Goal: Register for event/course

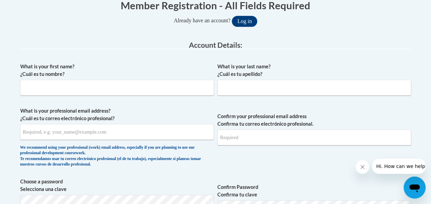
scroll to position [137, 0]
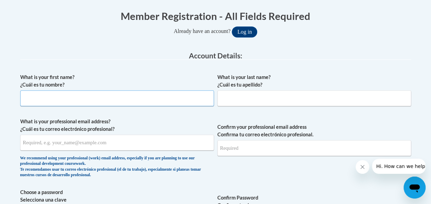
click at [159, 100] on input "What is your first name? ¿Cuál es tu nombre?" at bounding box center [117, 98] width 194 height 16
type input "Rachel"
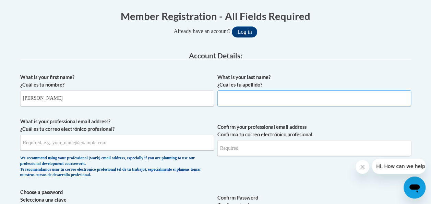
type input "Smith"
type input "rachelsmith1025@gmail.com"
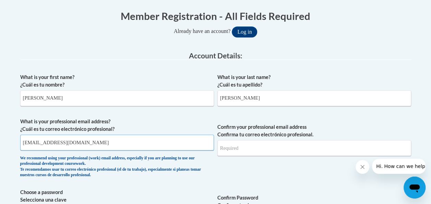
type input "rachelsmith1025@gmail.com"
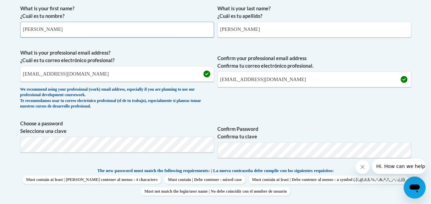
scroll to position [240, 0]
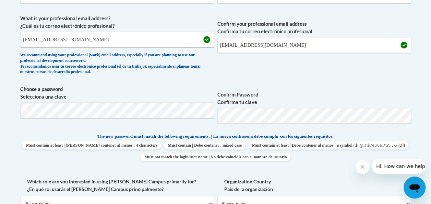
click at [290, 82] on div "What is your first name? ¿Cuál es tu nombre? Rachel What is your last name? ¿Cu…" at bounding box center [215, 126] width 391 height 318
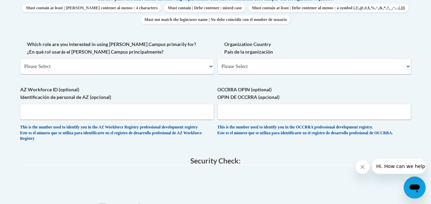
scroll to position [343, 0]
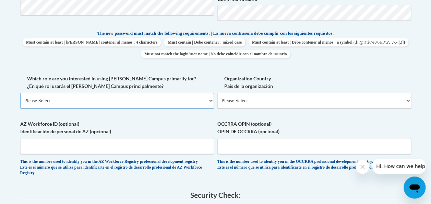
click at [120, 98] on select "Please Select College/University | Colegio/Universidad Community/Nonprofit Part…" at bounding box center [117, 101] width 194 height 16
select select "5a18ea06-2b54-4451-96f2-d152daf9eac5"
click at [20, 93] on select "Please Select College/University | Colegio/Universidad Community/Nonprofit Part…" at bounding box center [117, 101] width 194 height 16
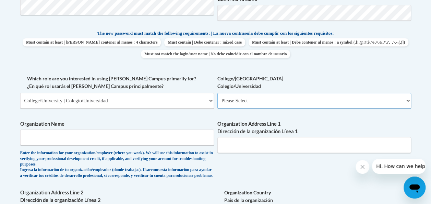
click at [234, 103] on select "Please Select College/University Staff | Empleado universitario College/Univers…" at bounding box center [314, 101] width 194 height 16
select select "99b32b07-cffc-426c-8bf6-0cd77760d84b"
click at [217, 93] on select "Please Select College/University Staff | Empleado universitario College/Univers…" at bounding box center [314, 101] width 194 height 16
click at [154, 136] on input "Organization Name" at bounding box center [117, 137] width 194 height 16
type input "Toccoa Falls College"
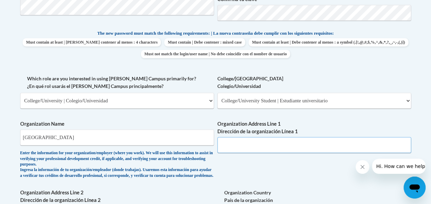
click at [249, 146] on input "Organization Address Line 1 Dirección de la organización Línea 1" at bounding box center [314, 145] width 194 height 16
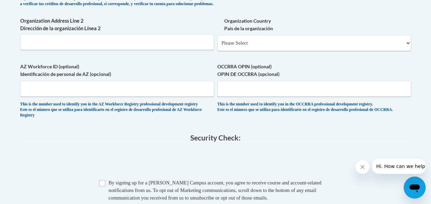
scroll to position [548, 0]
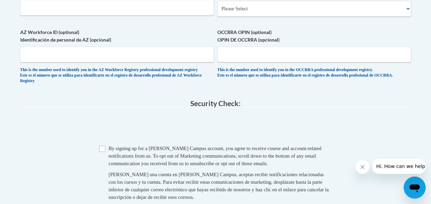
type input "107 Kincaid Dr"
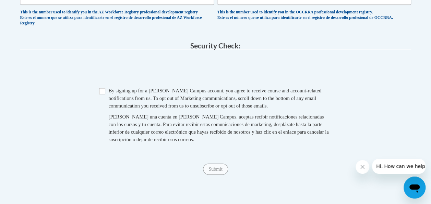
scroll to position [651, 0]
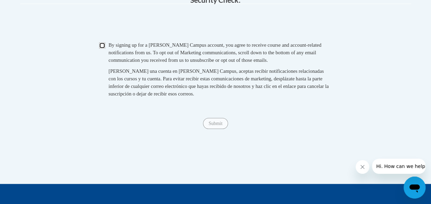
click at [104, 49] on input "Checkbox" at bounding box center [102, 46] width 6 height 6
checkbox input "true"
click at [219, 129] on input "Submit" at bounding box center [215, 123] width 25 height 11
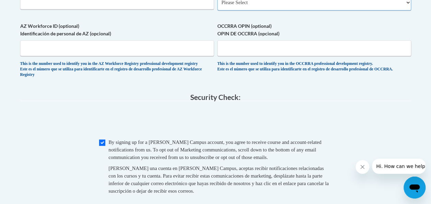
scroll to position [486, 0]
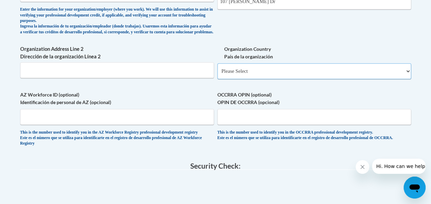
click at [240, 76] on select "Please Select United States | Estados Unidos Outside of the United States | Fue…" at bounding box center [314, 71] width 194 height 16
select select "ad49bcad-a171-4b2e-b99c-48b446064914"
click at [217, 69] on select "Please Select United States | Estados Unidos Outside of the United States | Fue…" at bounding box center [314, 71] width 194 height 16
select select
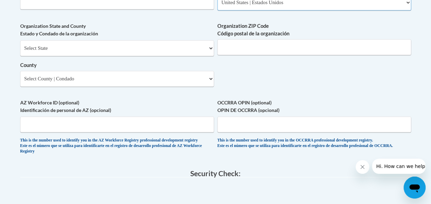
scroll to position [520, 0]
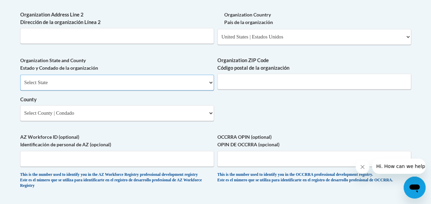
click at [132, 89] on select "Select State Alabama Alaska Arizona Arkansas California Colorado Connecticut De…" at bounding box center [117, 82] width 194 height 16
select select "Georgia"
click at [20, 80] on select "Select State Alabama Alaska Arizona Arkansas California Colorado Connecticut De…" at bounding box center [117, 82] width 194 height 16
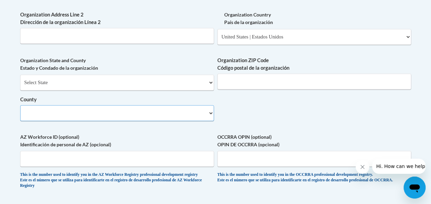
click at [187, 119] on select "County" at bounding box center [117, 113] width 194 height 16
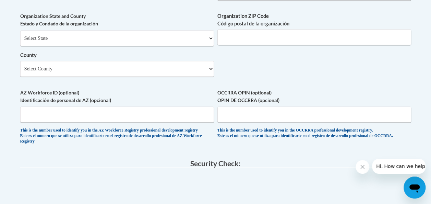
scroll to position [561, 0]
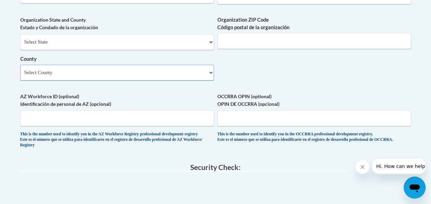
click at [185, 80] on select "Select County Appling Atkinson Bacon Baker Baldwin Banks Barrow Bartow Ben Hill…" at bounding box center [117, 72] width 194 height 16
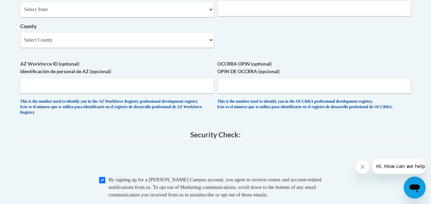
scroll to position [629, 0]
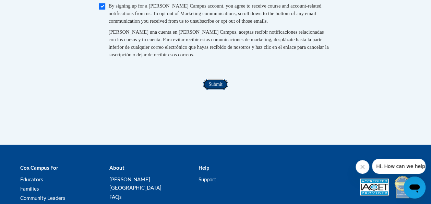
click at [208, 90] on input "Submit" at bounding box center [215, 84] width 25 height 11
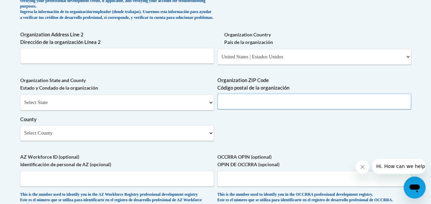
scroll to position [496, 0]
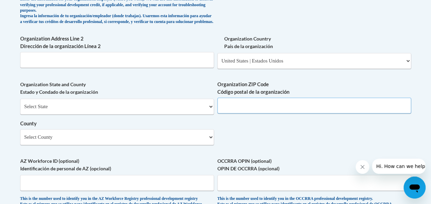
click at [234, 113] on input "Organization ZIP Code Código postal de la organización" at bounding box center [314, 105] width 194 height 16
type input "30598"
click at [145, 111] on select "Select State Alabama Alaska Arizona Arkansas California Colorado Connecticut De…" at bounding box center [117, 106] width 194 height 16
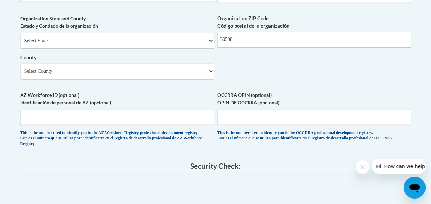
scroll to position [531, 0]
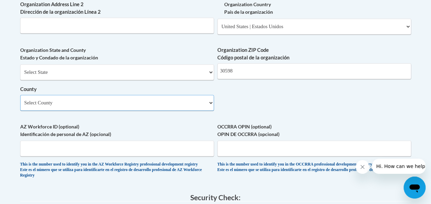
click at [149, 109] on select "Select County Appling Atkinson Bacon Baker Baldwin Banks Barrow Bartow Ben Hill…" at bounding box center [117, 103] width 194 height 16
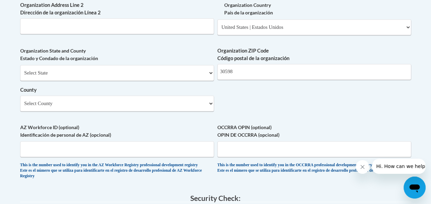
scroll to position [527, 0]
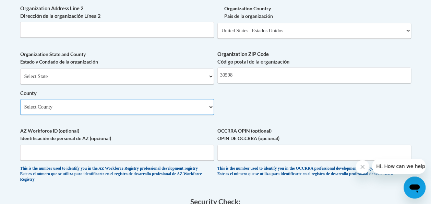
click at [119, 114] on select "Select County Appling Atkinson Bacon Baker Baldwin Banks Barrow Bartow Ben Hill…" at bounding box center [117, 107] width 194 height 16
select select "Stephens"
click at [20, 104] on select "Select County Appling Atkinson Bacon Baker Baldwin Banks Barrow Bartow Ben Hill…" at bounding box center [117, 107] width 194 height 16
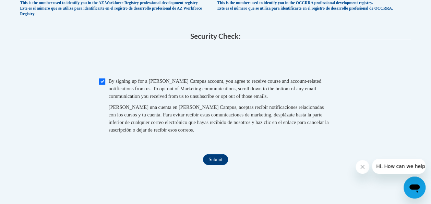
scroll to position [698, 0]
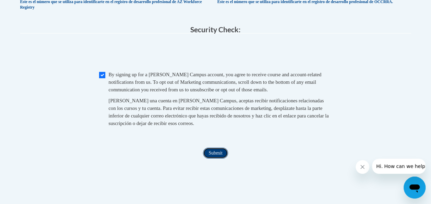
click at [212, 158] on input "Submit" at bounding box center [215, 152] width 25 height 11
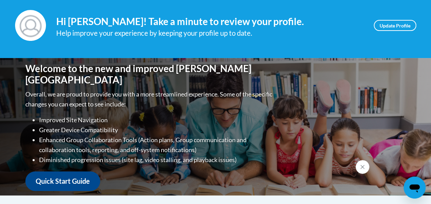
scroll to position [40, 0]
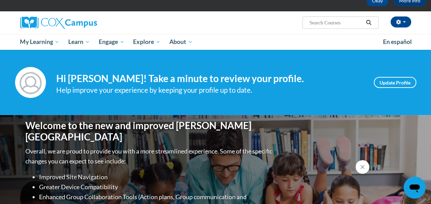
click at [343, 22] on input "Search..." at bounding box center [336, 23] width 55 height 8
type input "Vocabulary Instruction"
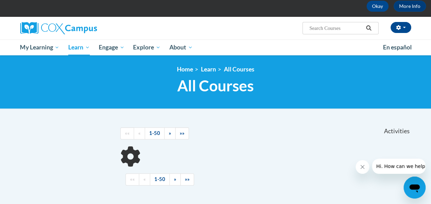
scroll to position [69, 0]
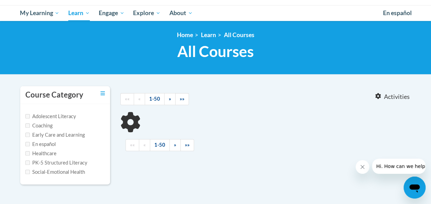
type input "Vocabulary Instruction"
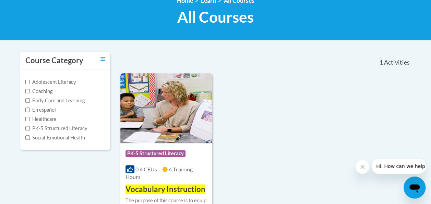
scroll to position [137, 0]
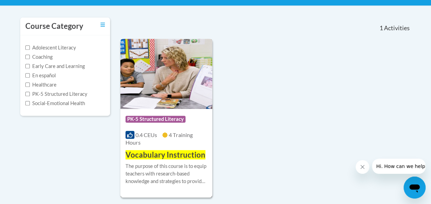
click at [180, 147] on div "Course Category: PK-5 Structured Literacy 0.4 CEUs 4 Training Hours COURSE Voca…" at bounding box center [166, 134] width 92 height 51
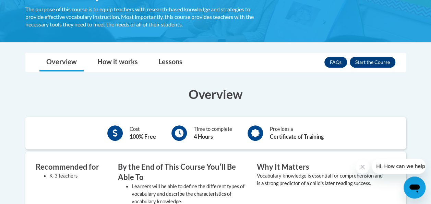
scroll to position [104, 0]
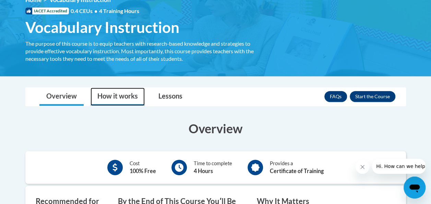
click at [136, 97] on link "How it works" at bounding box center [117, 96] width 54 height 18
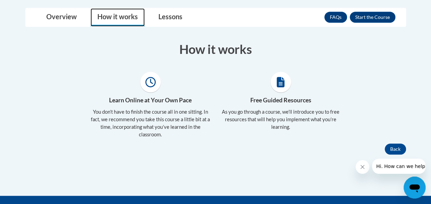
scroll to position [138, 0]
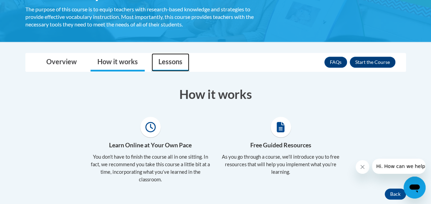
click at [175, 62] on link "Lessons" at bounding box center [171, 62] width 38 height 18
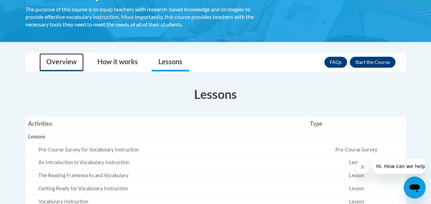
click at [72, 58] on link "Overview" at bounding box center [61, 62] width 44 height 18
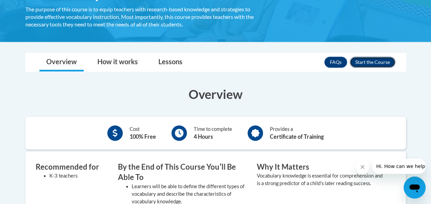
click at [369, 62] on button "Enroll" at bounding box center [373, 62] width 46 height 11
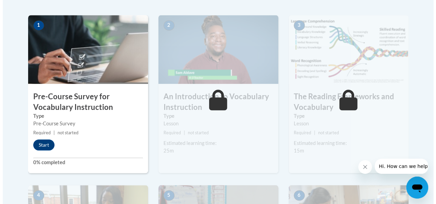
scroll to position [206, 0]
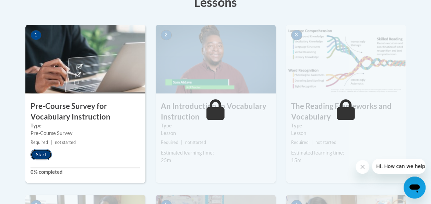
click at [44, 153] on button "Start" at bounding box center [41, 154] width 21 height 11
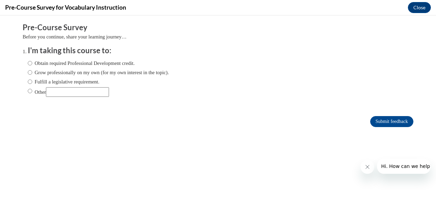
scroll to position [0, 0]
click at [28, 73] on input "Grow professionally on my own (for my own interest in the topic)." at bounding box center [30, 73] width 4 height 8
radio input "true"
click at [375, 121] on input "Submit feedback" at bounding box center [391, 121] width 43 height 11
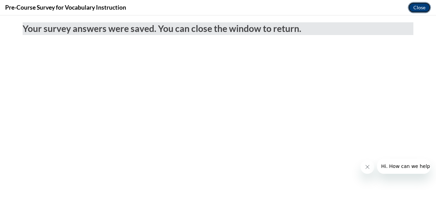
click at [418, 7] on button "Close" at bounding box center [419, 7] width 23 height 11
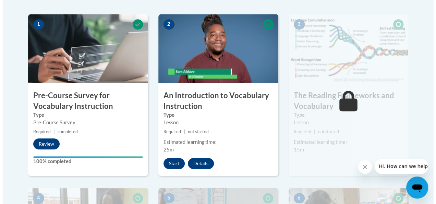
scroll to position [206, 0]
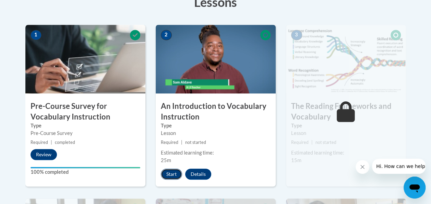
click at [175, 172] on button "Start" at bounding box center [171, 173] width 21 height 11
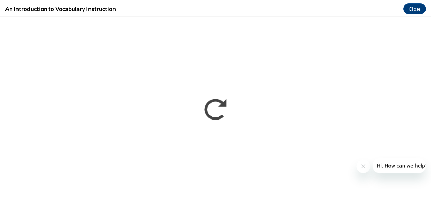
scroll to position [0, 0]
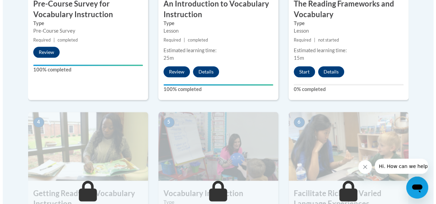
scroll to position [274, 0]
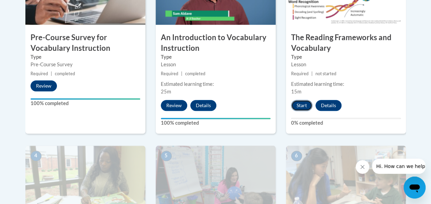
click at [302, 102] on button "Start" at bounding box center [301, 105] width 21 height 11
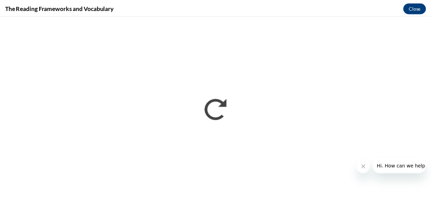
scroll to position [0, 0]
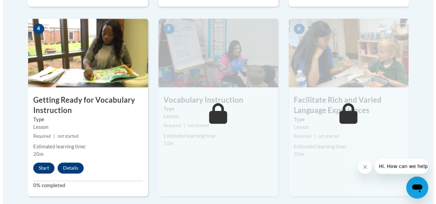
scroll to position [411, 0]
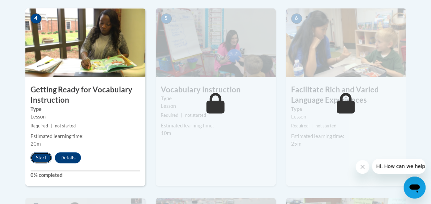
click at [42, 154] on button "Start" at bounding box center [41, 157] width 21 height 11
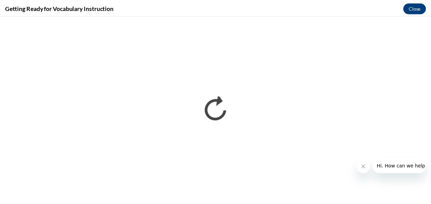
scroll to position [0, 0]
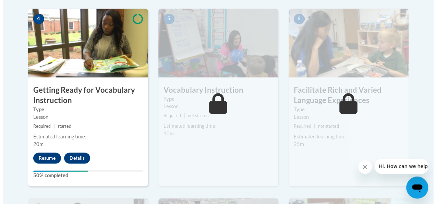
scroll to position [411, 0]
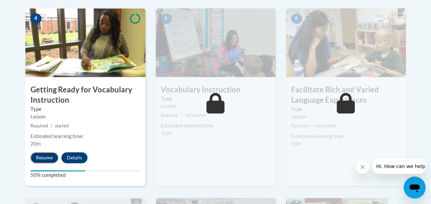
click at [47, 154] on button "Resume" at bounding box center [45, 157] width 28 height 11
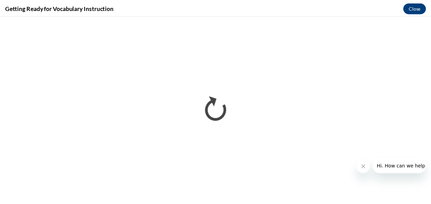
scroll to position [0, 0]
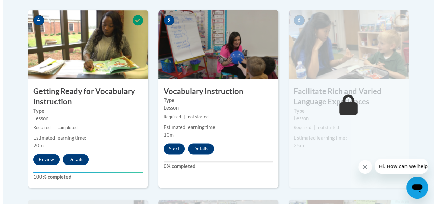
scroll to position [411, 0]
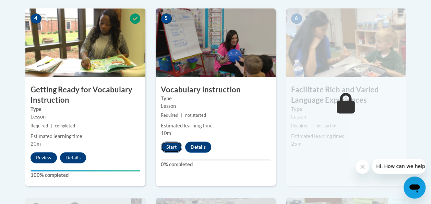
click at [168, 145] on button "Start" at bounding box center [171, 146] width 21 height 11
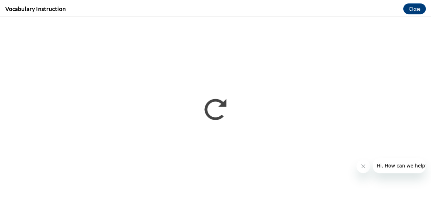
scroll to position [0, 0]
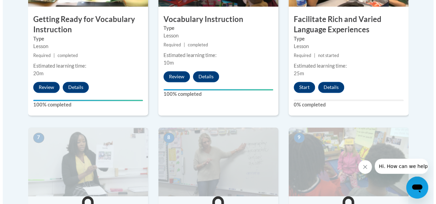
scroll to position [435, 0]
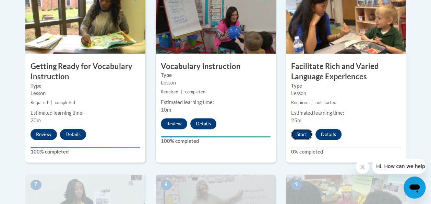
click at [300, 131] on button "Start" at bounding box center [301, 134] width 21 height 11
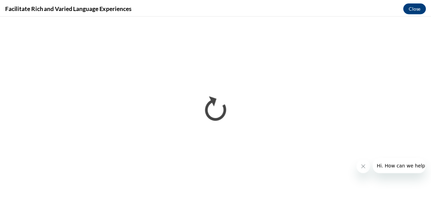
scroll to position [0, 0]
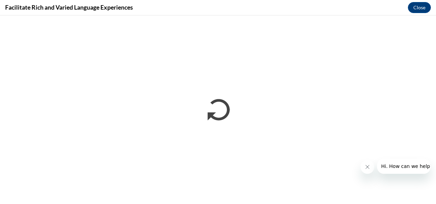
click at [366, 165] on icon "Close message from company" at bounding box center [366, 166] width 3 height 3
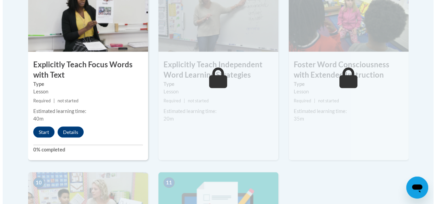
scroll to position [617, 0]
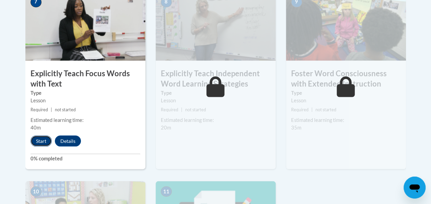
click at [40, 138] on button "Start" at bounding box center [41, 140] width 21 height 11
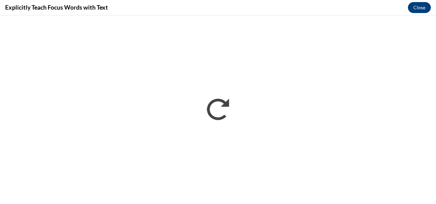
scroll to position [0, 0]
